Goal: Task Accomplishment & Management: Manage account settings

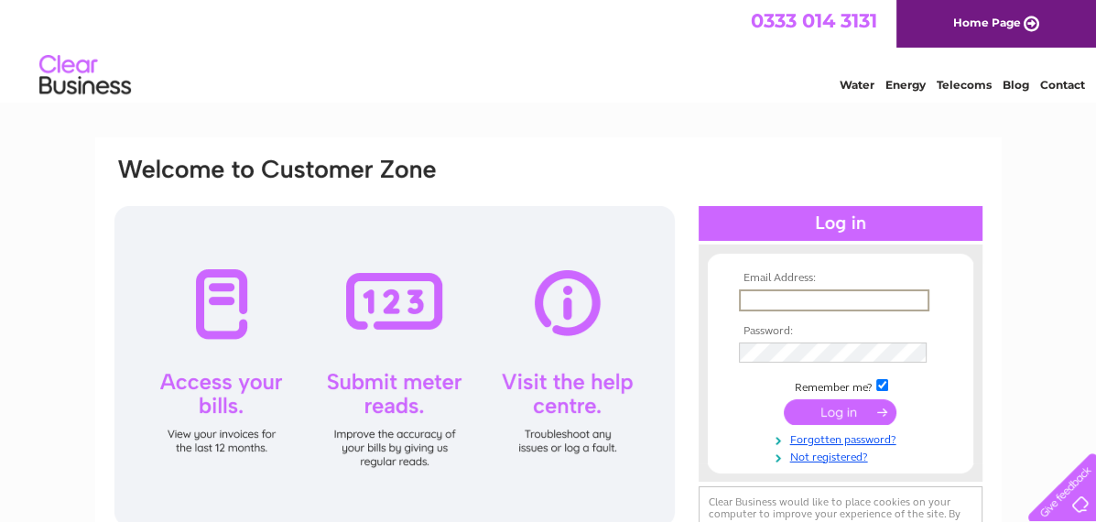
click at [840, 292] on input "text" at bounding box center [834, 300] width 190 height 22
type input "[EMAIL_ADDRESS][DOMAIN_NAME]"
click at [852, 409] on input "submit" at bounding box center [839, 410] width 113 height 26
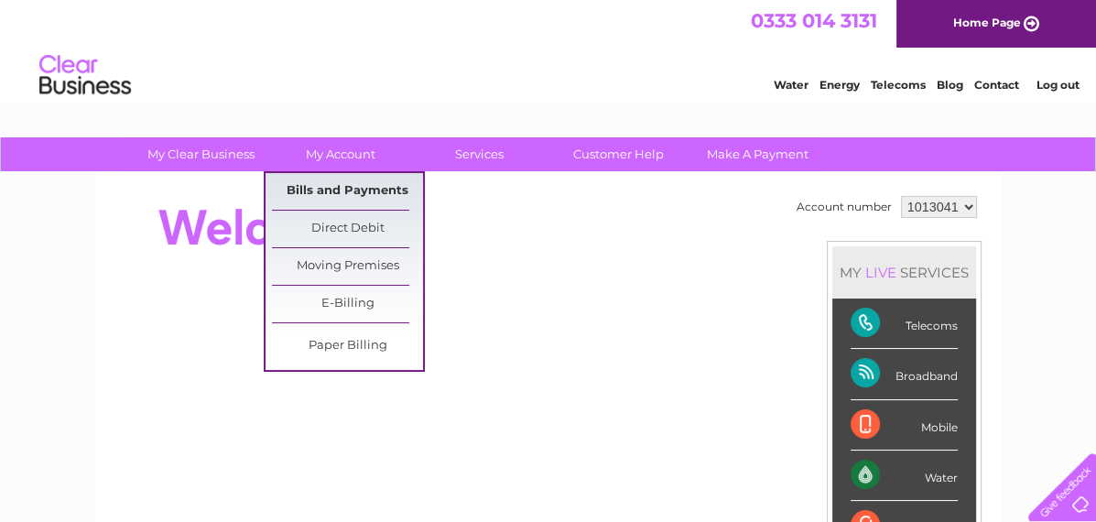
click at [350, 187] on link "Bills and Payments" at bounding box center [347, 191] width 151 height 37
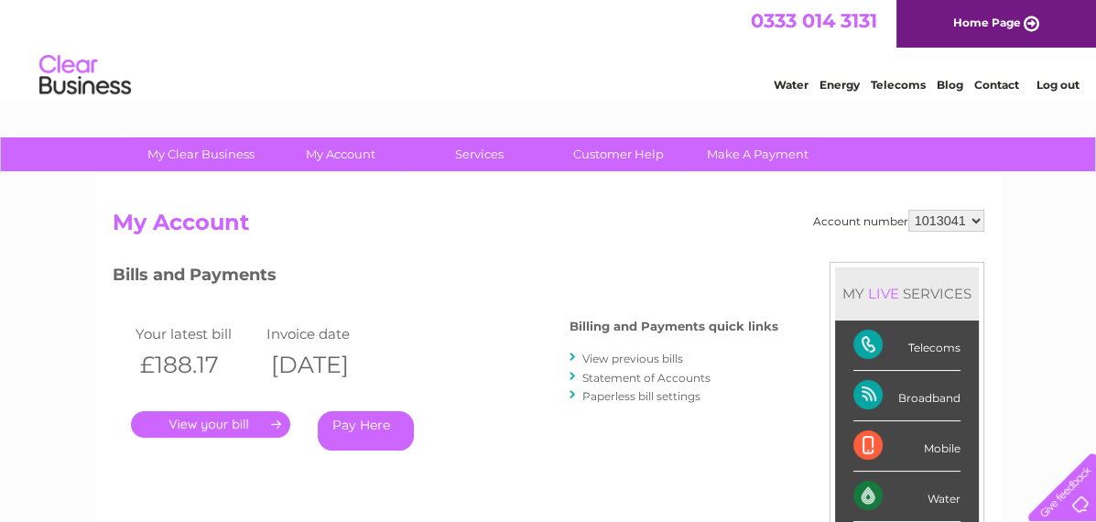
click at [213, 426] on link "." at bounding box center [210, 424] width 159 height 27
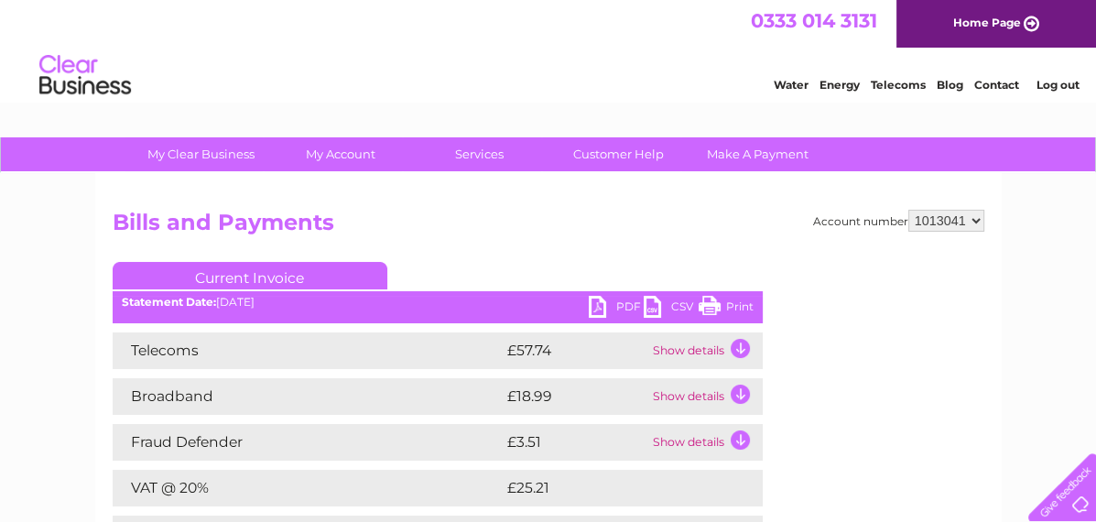
click at [615, 306] on link "PDF" at bounding box center [616, 309] width 55 height 27
click at [1058, 86] on link "Log out" at bounding box center [1056, 85] width 43 height 14
